Goal: Information Seeking & Learning: Learn about a topic

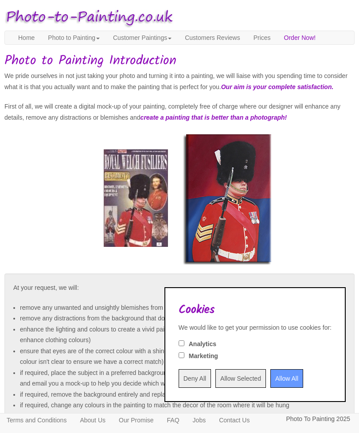
click at [179, 381] on input "Deny All" at bounding box center [195, 378] width 32 height 19
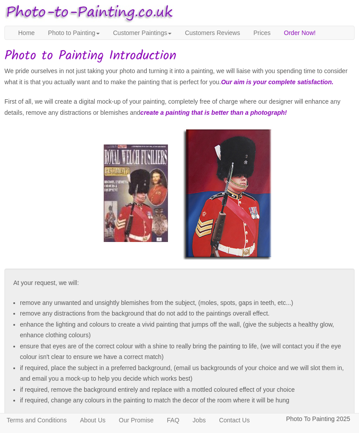
scroll to position [5, 0]
click at [89, 62] on h1 "Photo to Painting Introduction" at bounding box center [179, 55] width 350 height 15
click at [221, 85] on em "Our aim is your complete satisfaction." at bounding box center [277, 81] width 113 height 7
click at [24, 154] on div "We pride ourselves in not just taking your photo and turning it into a painting…" at bounding box center [180, 166] width 364 height 203
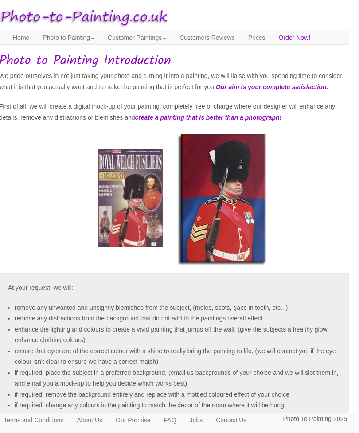
scroll to position [0, 0]
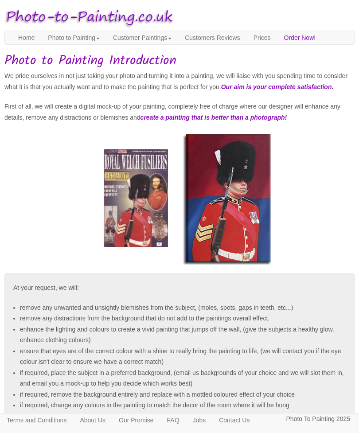
click at [82, 43] on link "Photo to Painting" at bounding box center [73, 37] width 65 height 13
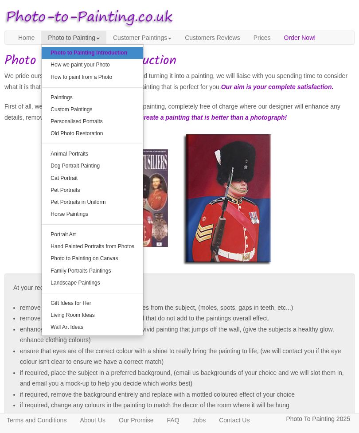
click at [304, 237] on div at bounding box center [180, 203] width 364 height 142
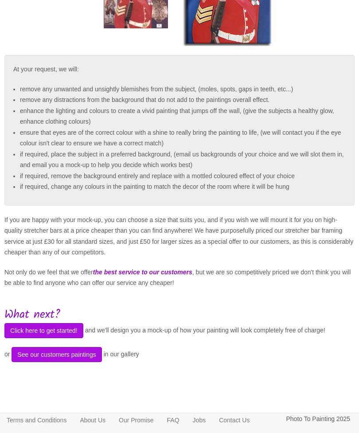
scroll to position [231, 0]
click at [83, 362] on button "See our customers paintings" at bounding box center [57, 354] width 90 height 15
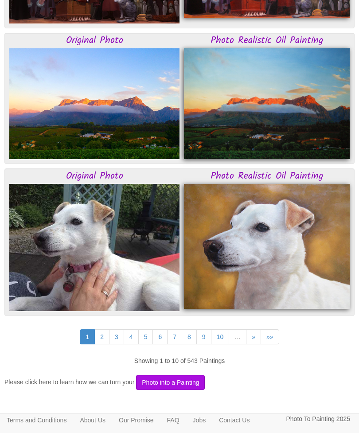
scroll to position [1731, 0]
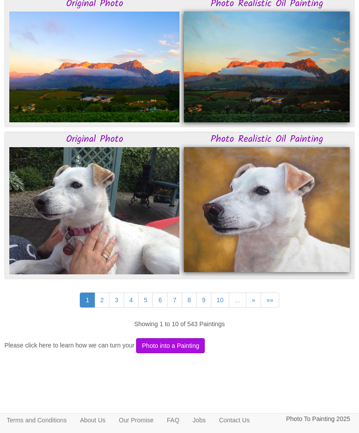
click at [102, 308] on link "2" at bounding box center [101, 300] width 15 height 15
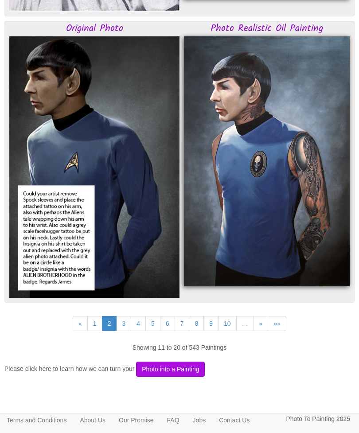
scroll to position [1731, 0]
